Goal: Information Seeking & Learning: Learn about a topic

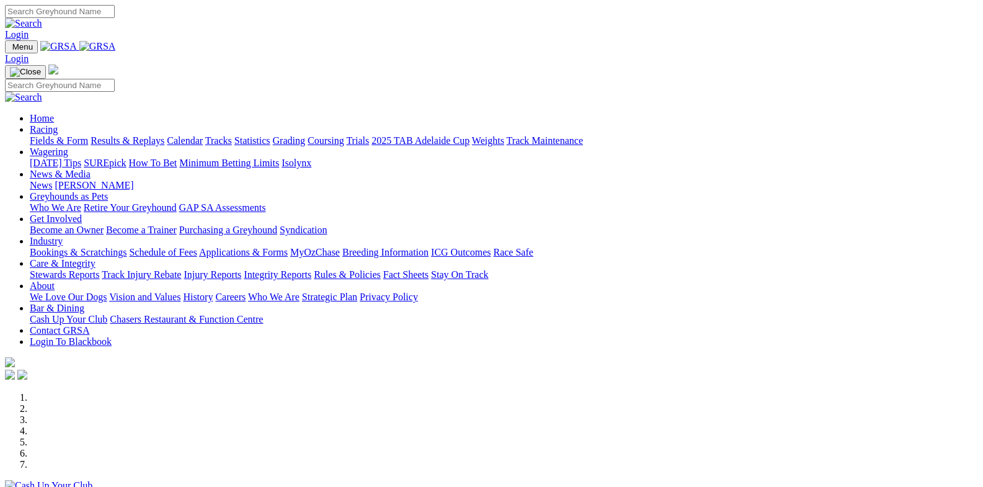
drag, startPoint x: 0, startPoint y: 0, endPoint x: 239, endPoint y: 47, distance: 243.3
click at [58, 124] on link "Racing" at bounding box center [44, 129] width 28 height 11
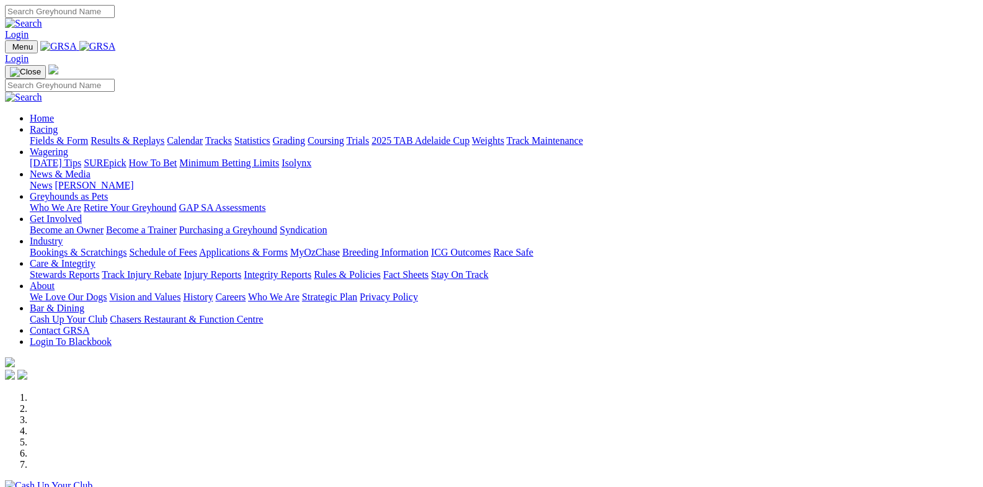
click at [58, 124] on link "Racing" at bounding box center [44, 129] width 28 height 11
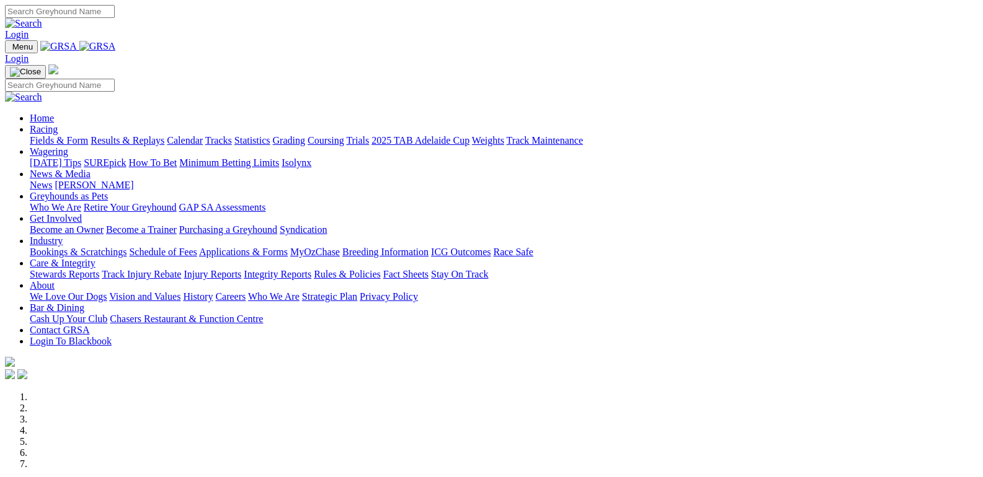
click at [56, 135] on link "Fields & Form" at bounding box center [59, 140] width 58 height 11
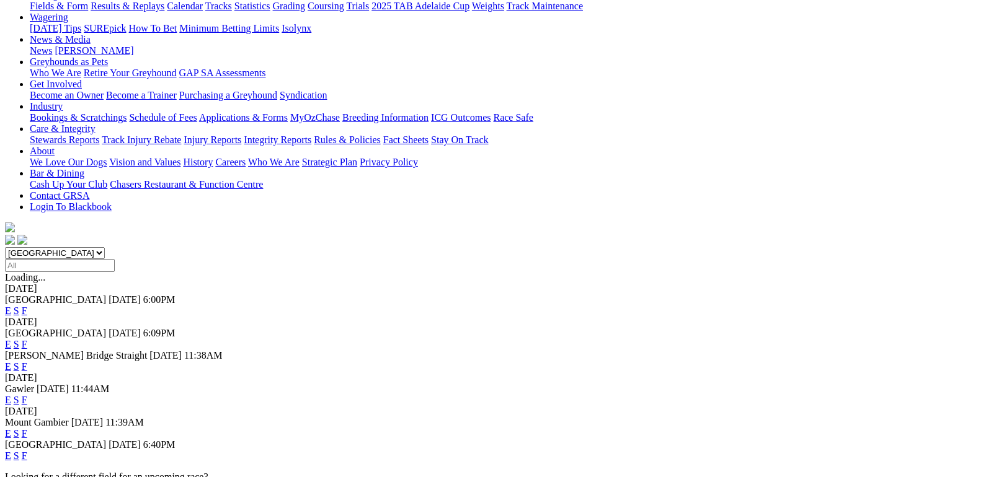
scroll to position [186, 0]
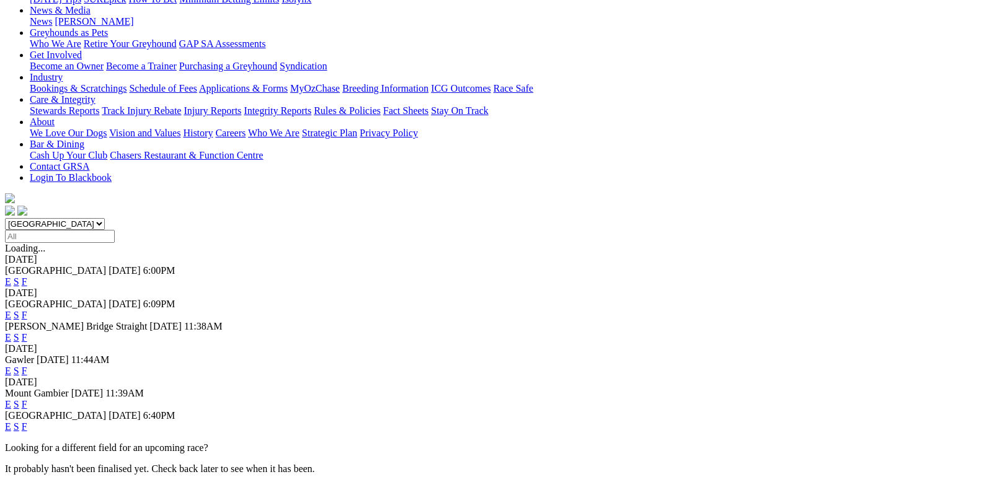
click at [27, 399] on link "F" at bounding box center [25, 404] width 6 height 11
